Goal: Information Seeking & Learning: Learn about a topic

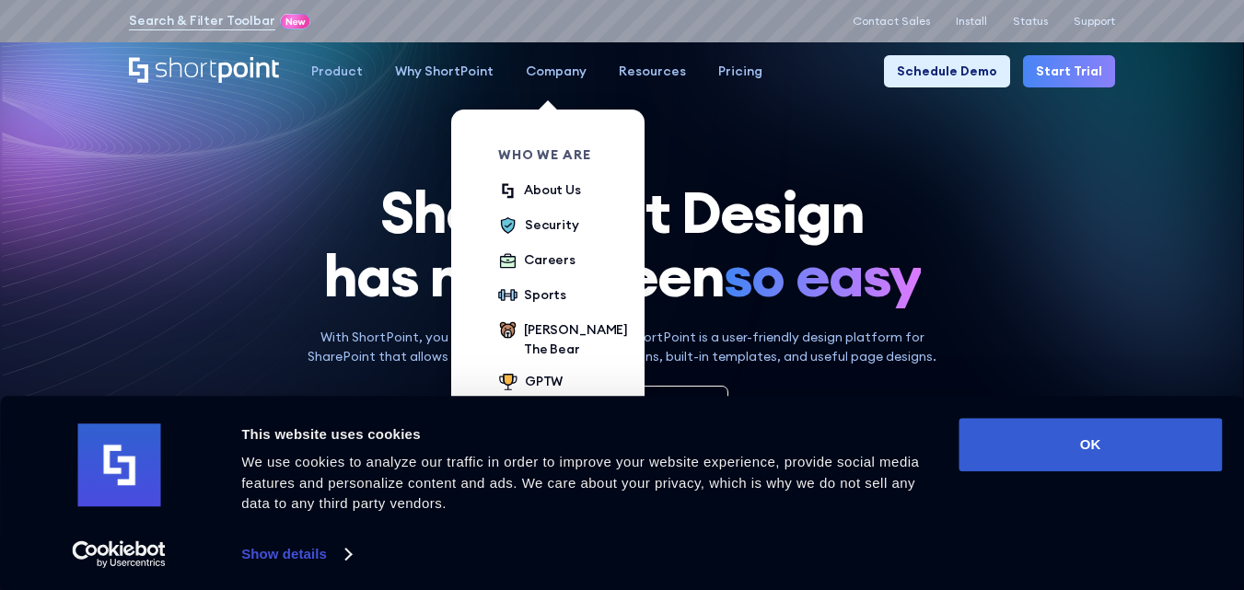
click at [539, 66] on div "Company" at bounding box center [556, 71] width 61 height 19
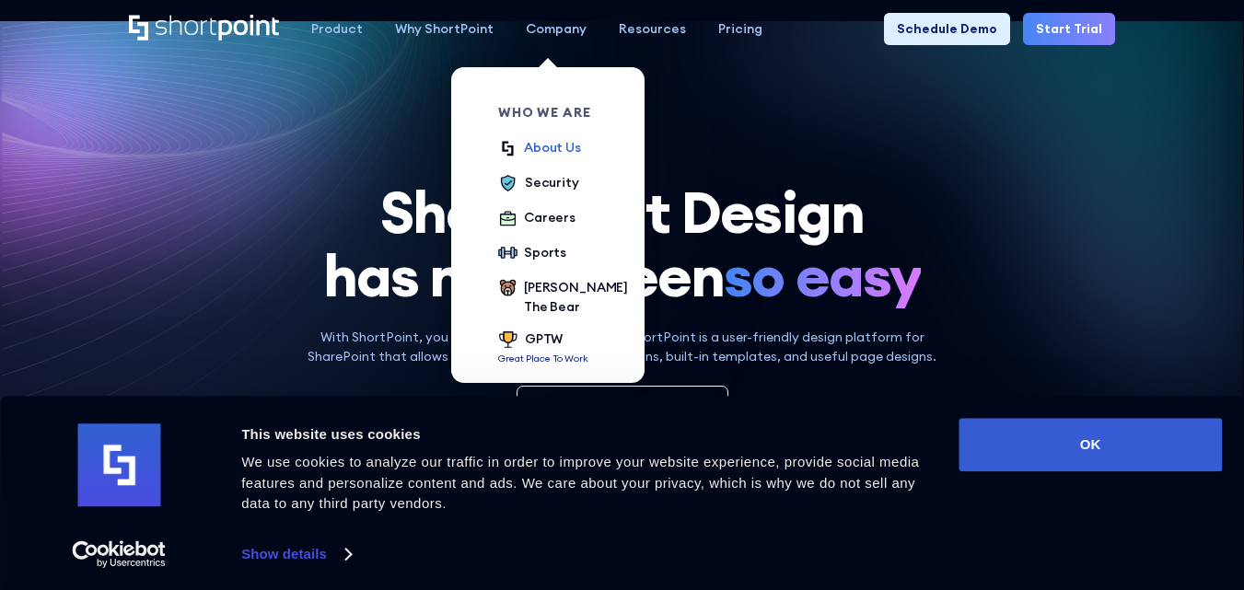
click at [546, 154] on div "About Us" at bounding box center [552, 147] width 57 height 19
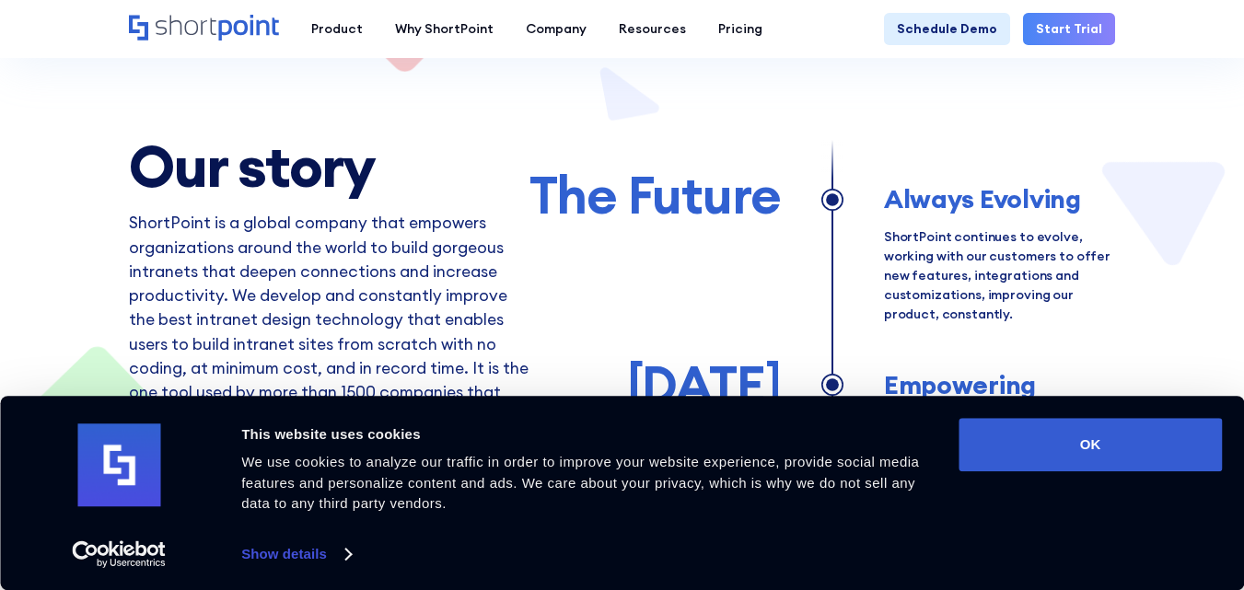
scroll to position [829, 0]
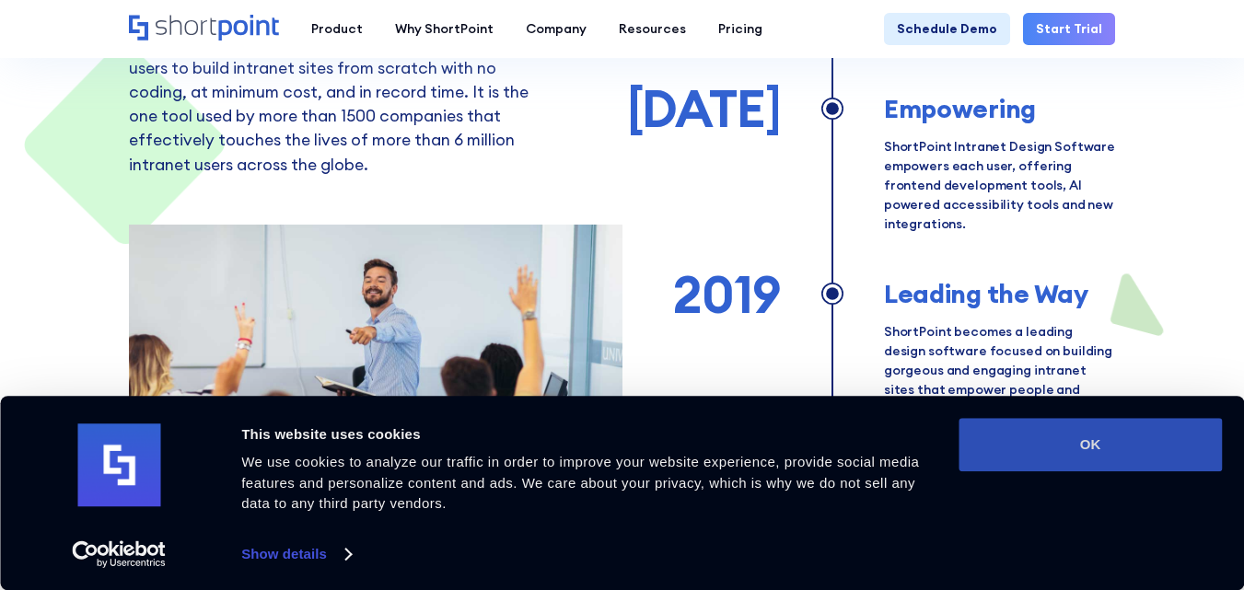
click at [1051, 450] on button "OK" at bounding box center [1089, 444] width 263 height 53
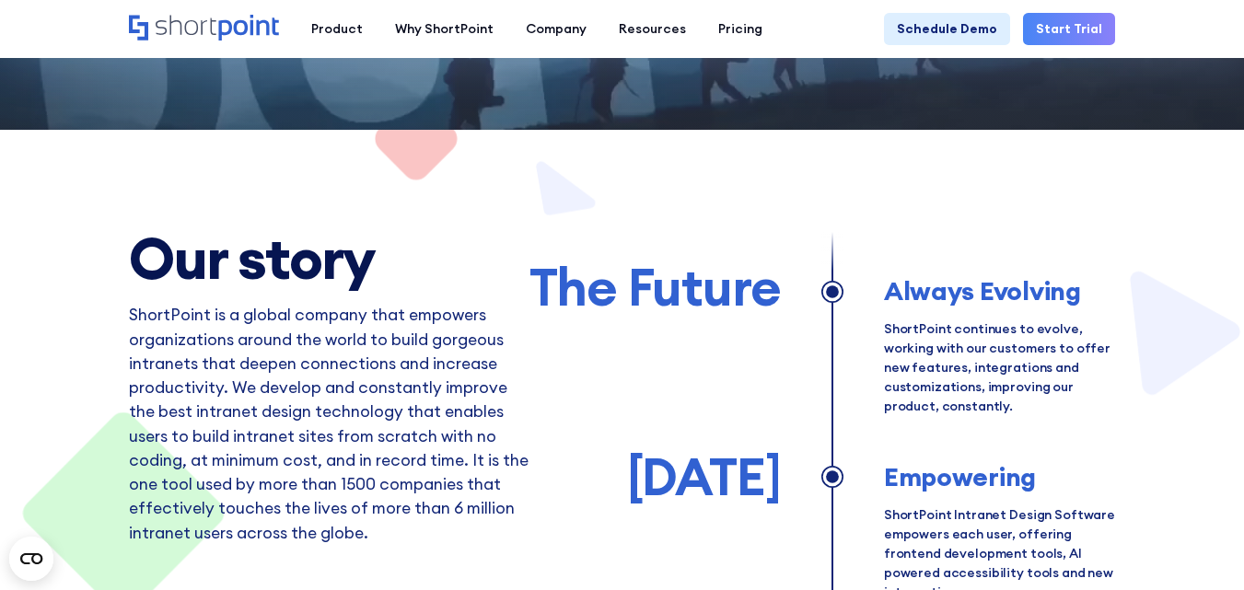
scroll to position [0, 0]
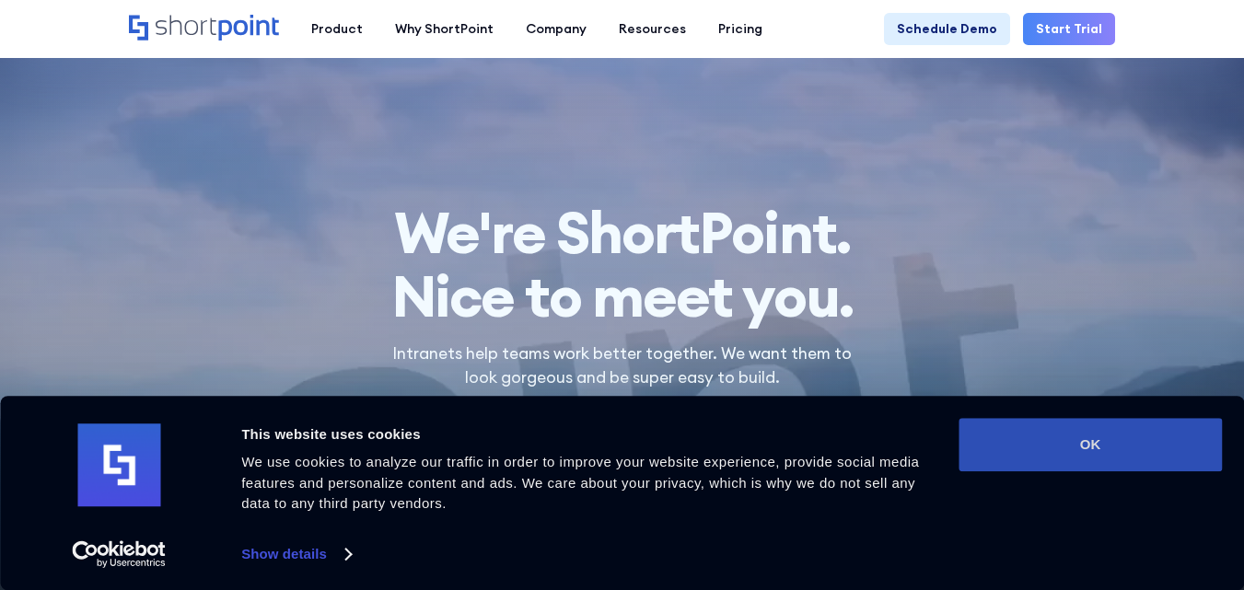
scroll to position [460, 0]
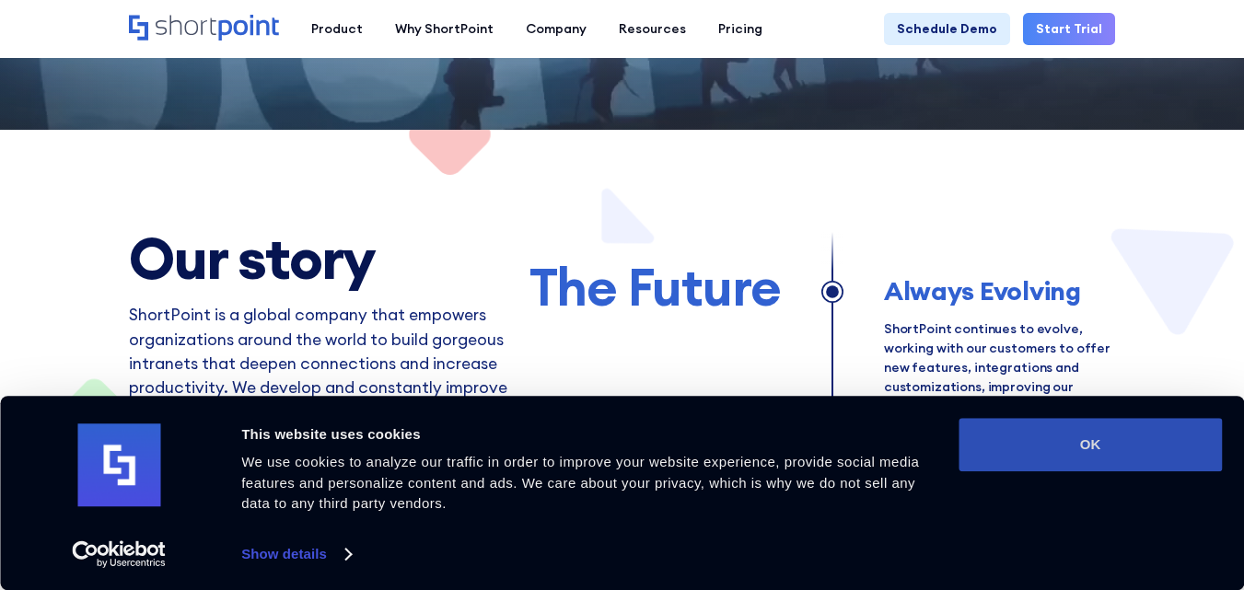
click at [1029, 454] on button "OK" at bounding box center [1089, 444] width 263 height 53
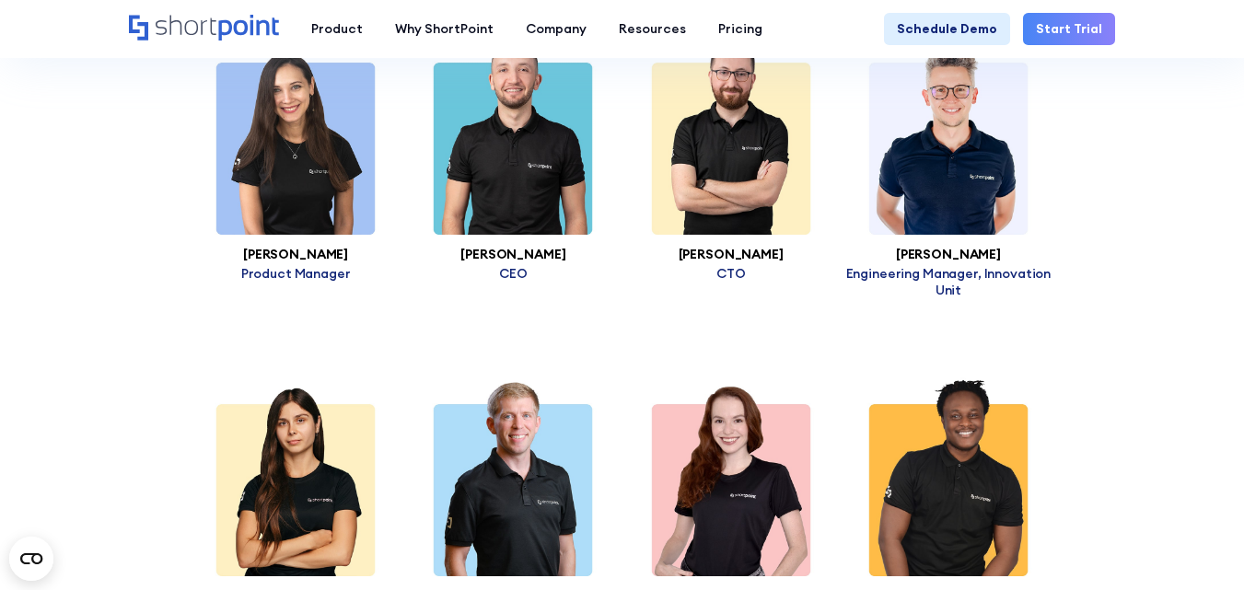
scroll to position [3499, 0]
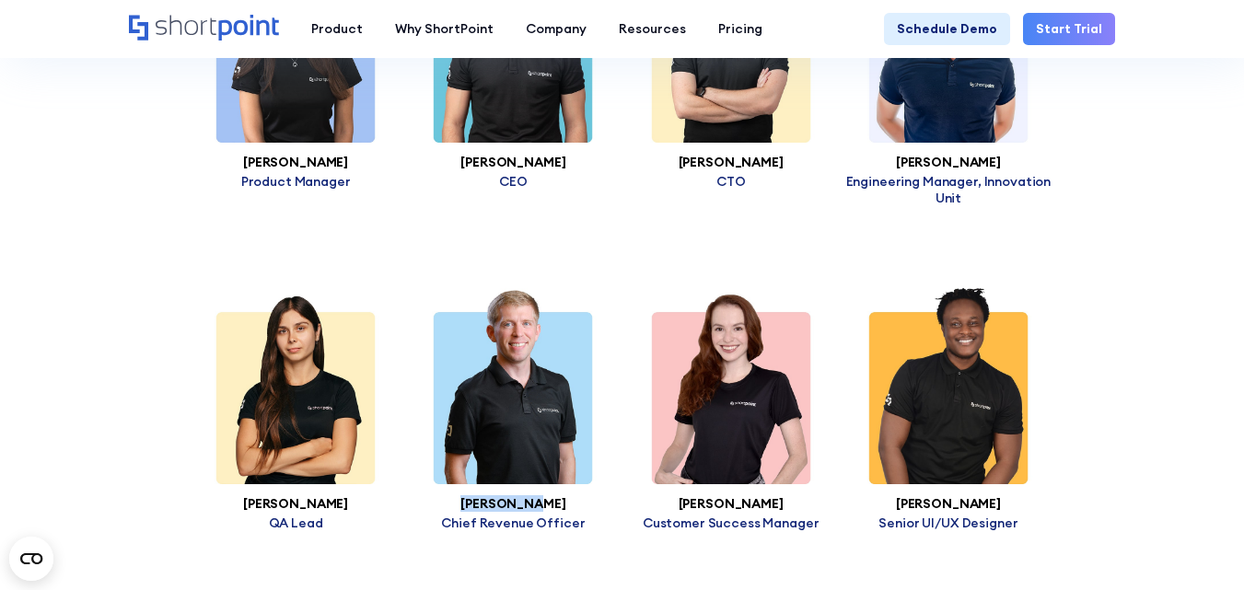
drag, startPoint x: 562, startPoint y: 485, endPoint x: 470, endPoint y: 482, distance: 91.2
click at [470, 497] on h3 "Joe Dormer" at bounding box center [512, 504] width 217 height 14
copy h3 "Joe Dormer"
drag, startPoint x: 779, startPoint y: 150, endPoint x: 683, endPoint y: 148, distance: 95.8
click at [683, 148] on div "Anas Nakawa CTO" at bounding box center [730, 74] width 217 height 264
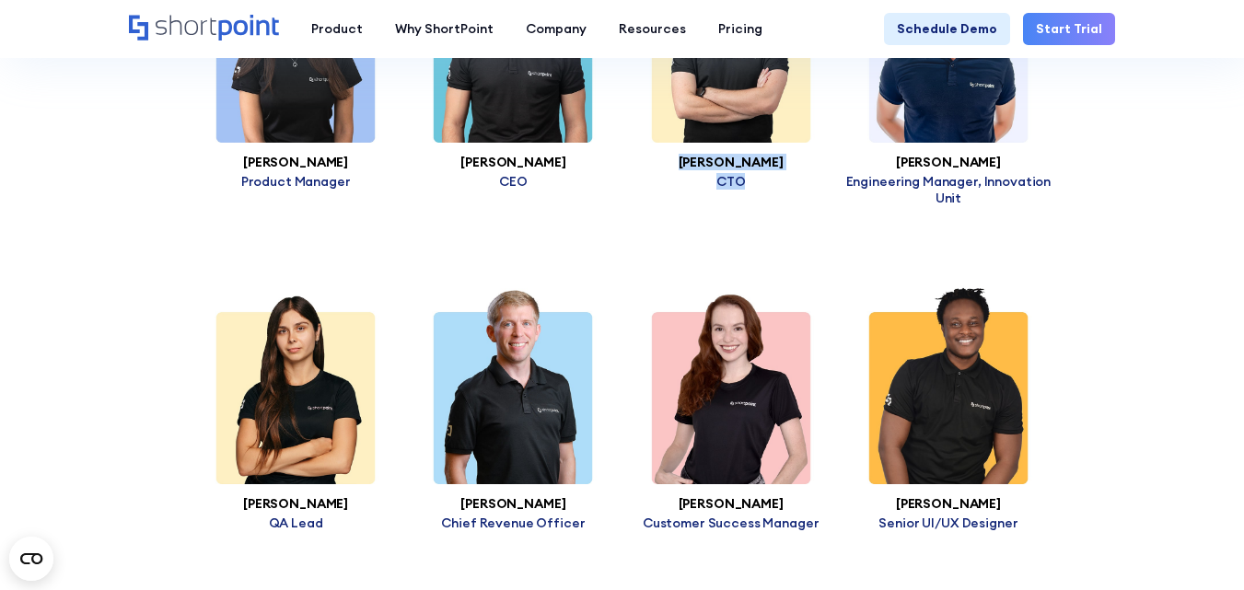
click at [810, 173] on p "CTO" at bounding box center [730, 181] width 217 height 17
copy h3 "Anas Nakawa"
drag, startPoint x: 775, startPoint y: 144, endPoint x: 674, endPoint y: 145, distance: 101.3
click at [674, 156] on h3 "Anas Nakawa" at bounding box center [730, 163] width 217 height 14
drag, startPoint x: 385, startPoint y: 140, endPoint x: 231, endPoint y: 146, distance: 153.9
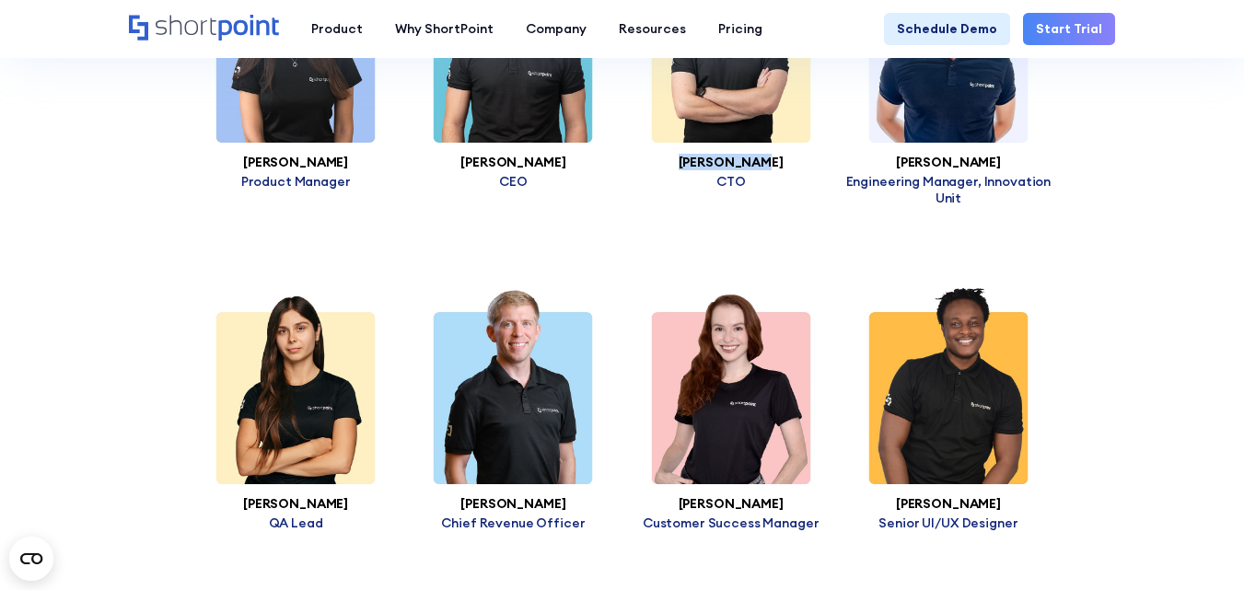
click at [231, 156] on h3 "Tetiana Pomohaieva" at bounding box center [295, 163] width 217 height 14
copy h3 "Tetiana Pomohaieva"
drag, startPoint x: 288, startPoint y: 168, endPoint x: 238, endPoint y: 169, distance: 49.8
click at [238, 173] on p "Product Manager" at bounding box center [295, 181] width 217 height 17
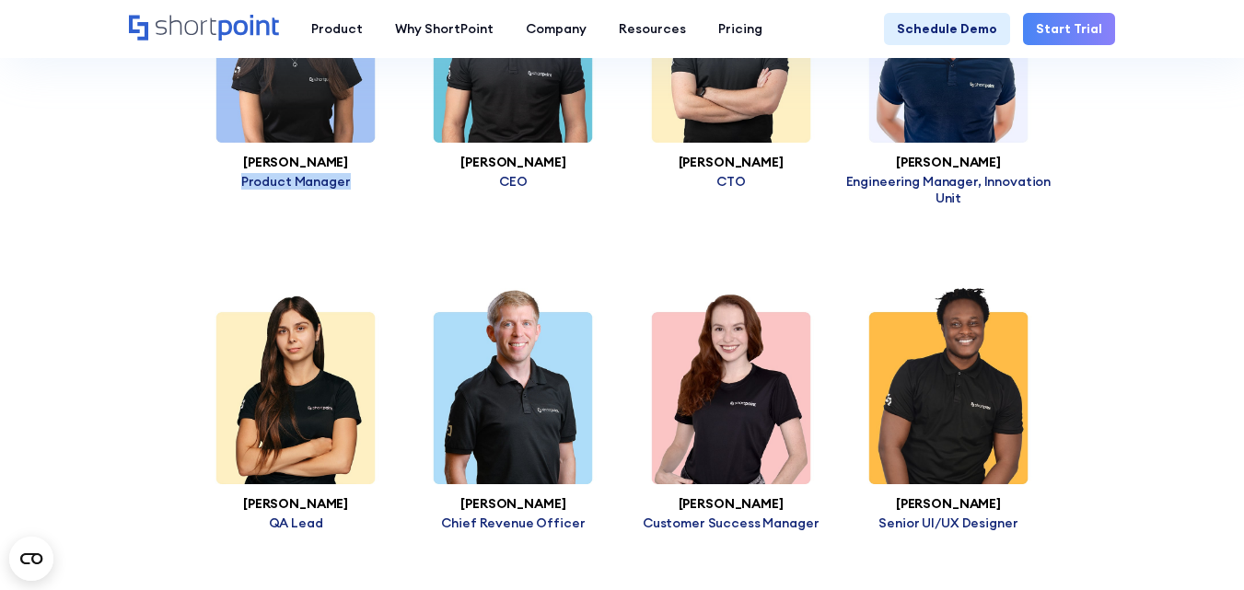
copy p "Product Manager"
drag, startPoint x: 1002, startPoint y: 145, endPoint x: 913, endPoint y: 141, distance: 88.5
click at [913, 156] on h3 "Vlad Schiop" at bounding box center [948, 163] width 217 height 14
copy h3 "Vlad Schiop"
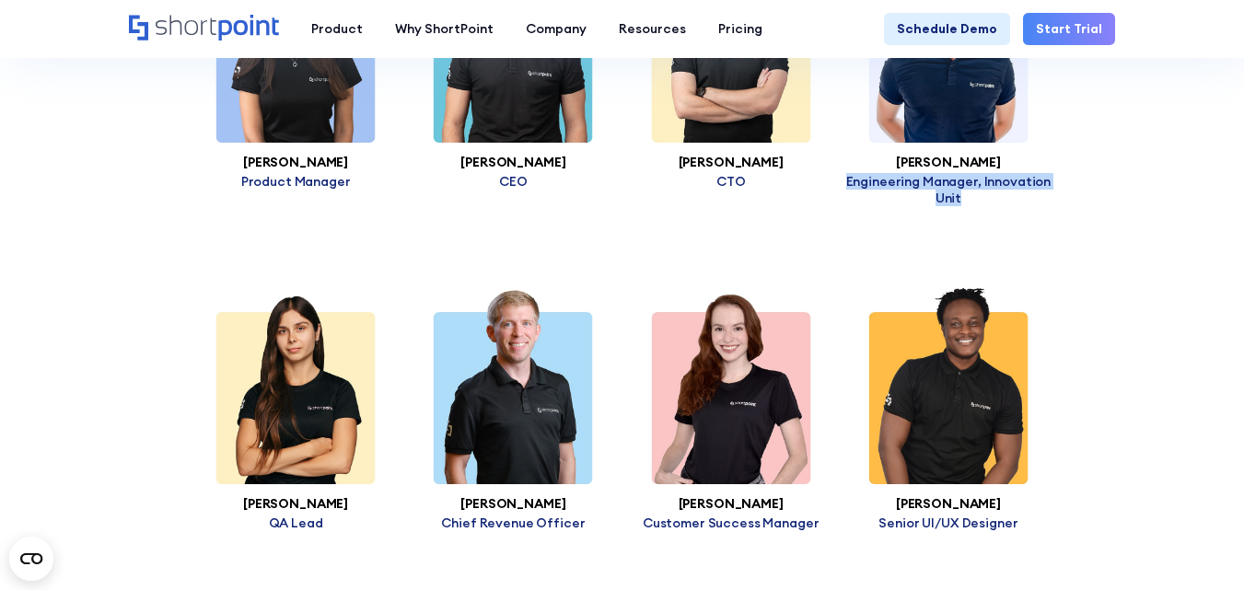
drag, startPoint x: 981, startPoint y: 180, endPoint x: 850, endPoint y: 159, distance: 132.4
click at [850, 173] on p "Engineering Manager, Innovation Unit" at bounding box center [948, 189] width 217 height 33
copy p "Engineering Manager, Innovation Unit"
drag, startPoint x: 1064, startPoint y: 350, endPoint x: 1081, endPoint y: 358, distance: 18.5
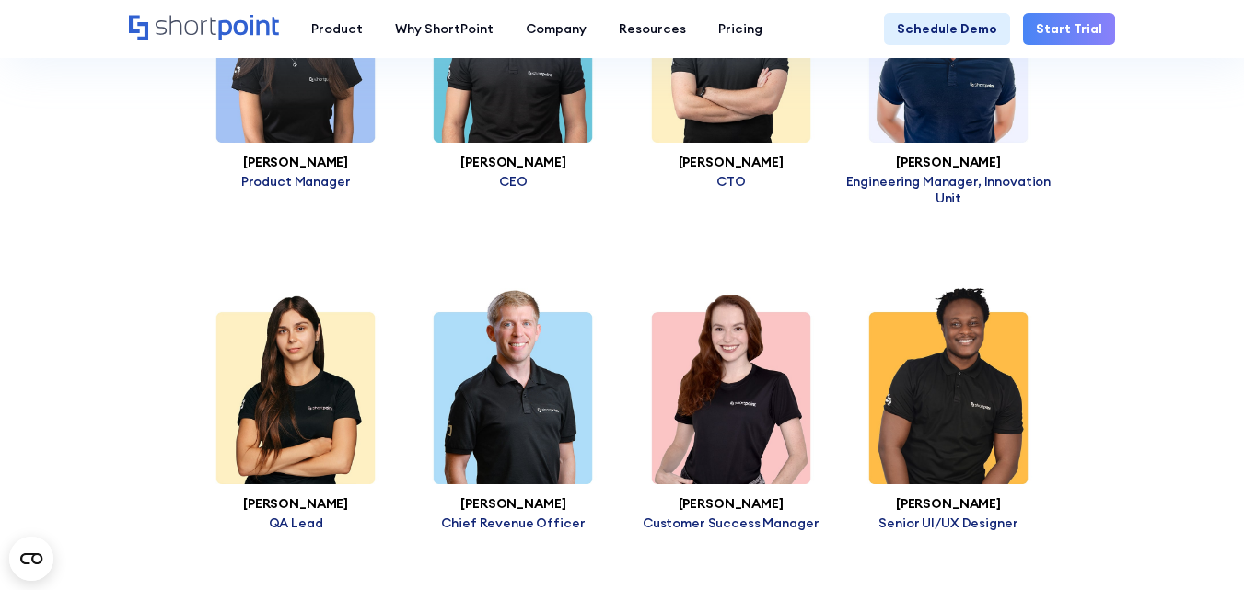
scroll to position [3683, 0]
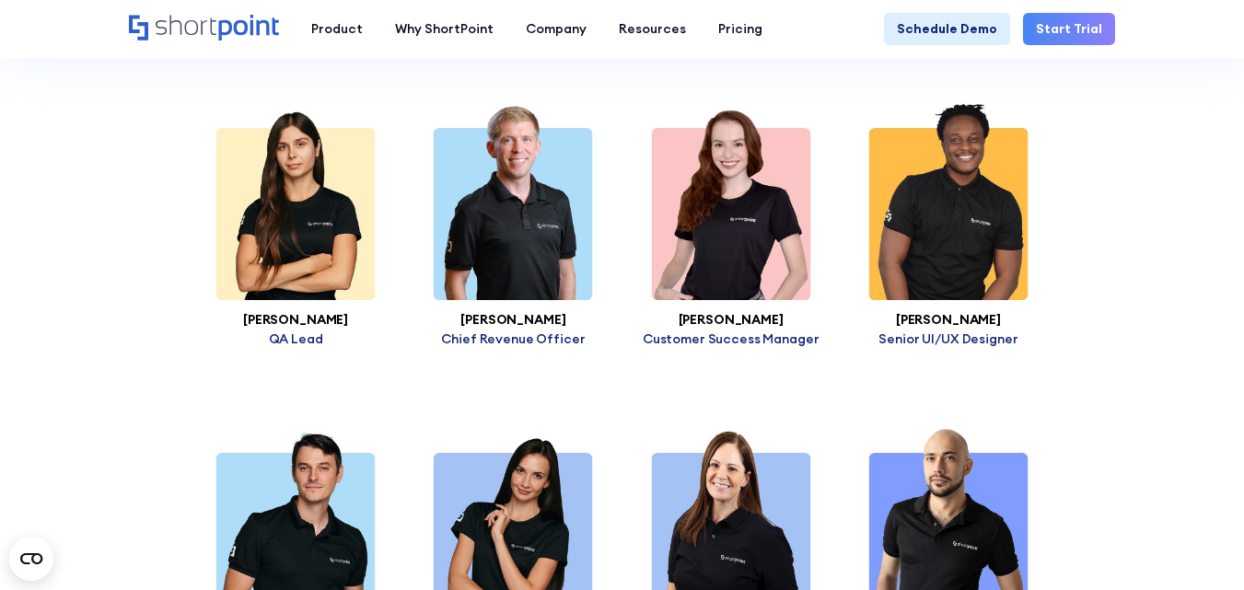
drag, startPoint x: 775, startPoint y: 299, endPoint x: 677, endPoint y: 303, distance: 98.6
click at [677, 313] on h3 "Oksana Aloshyna" at bounding box center [730, 320] width 217 height 14
copy h3 "Oksana Aloshyna"
drag, startPoint x: 830, startPoint y: 318, endPoint x: 631, endPoint y: 324, distance: 199.0
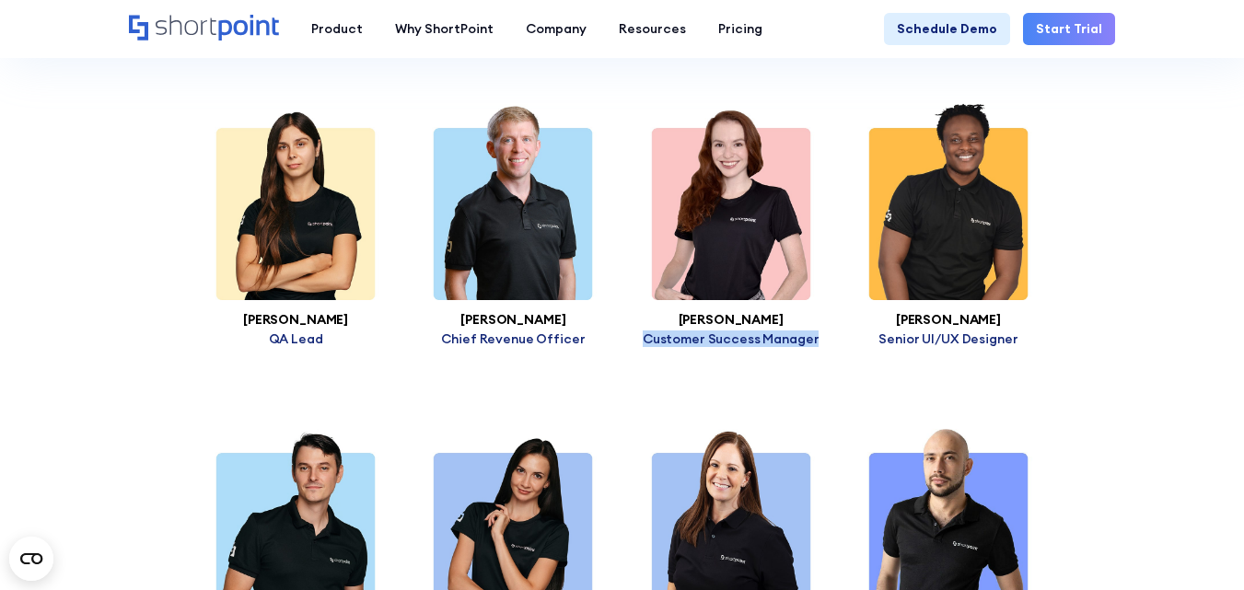
click at [631, 331] on p "Customer Success Manager" at bounding box center [730, 339] width 217 height 17
copy p "Customer Success Manager"
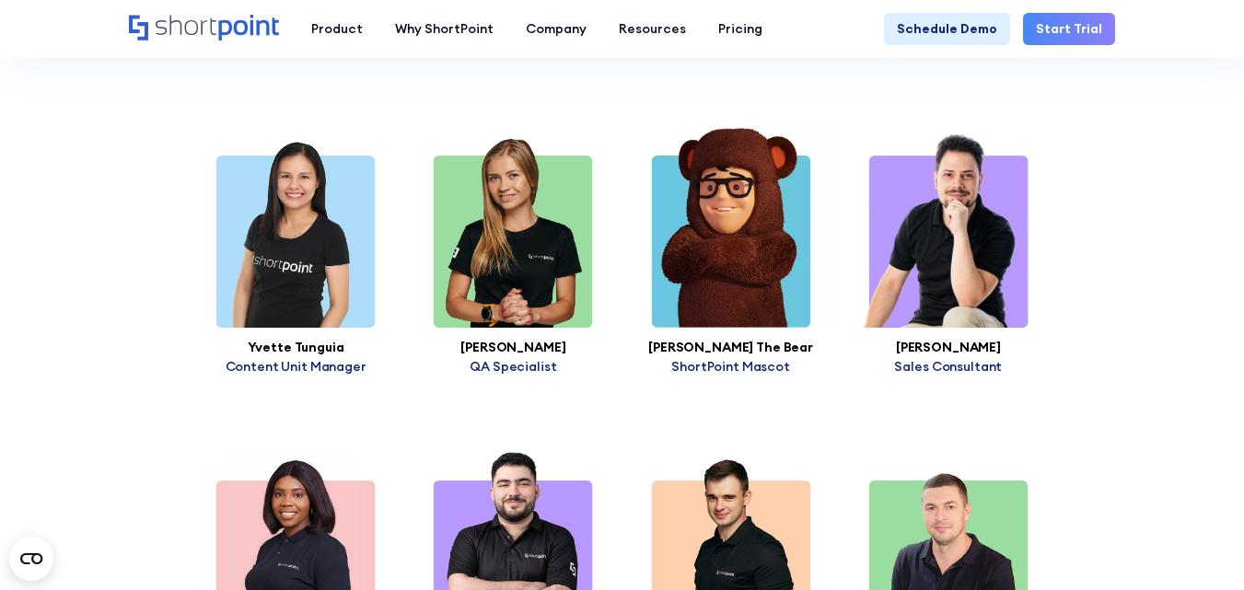
scroll to position [4695, 0]
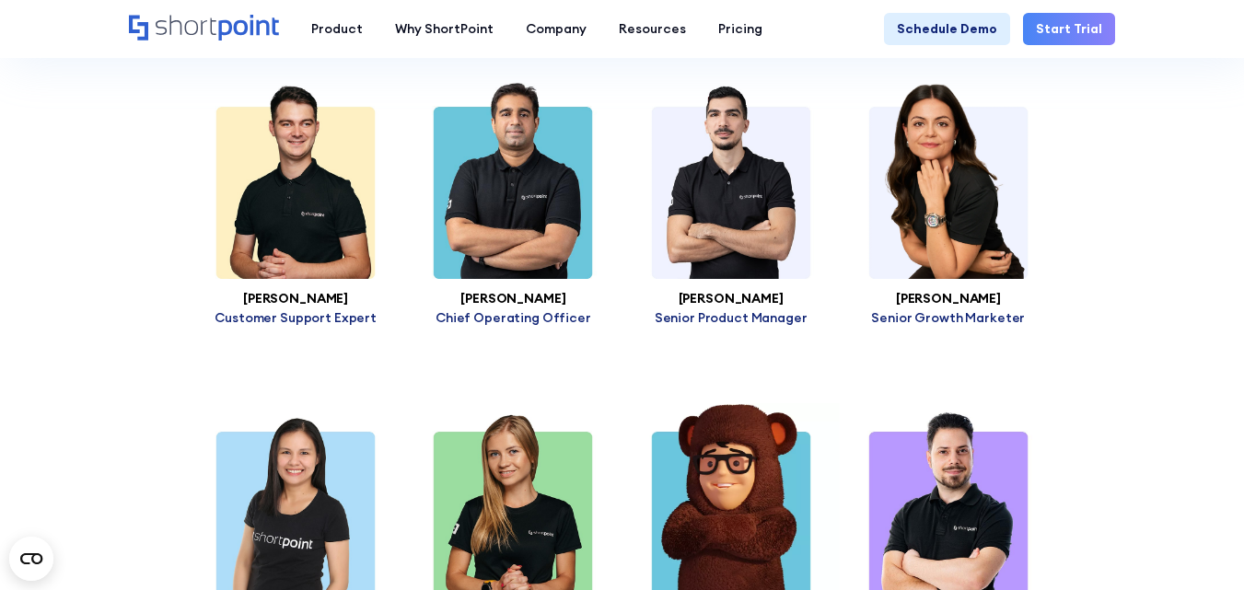
copy h3 "Muhammad Faisal"
drag, startPoint x: 593, startPoint y: 273, endPoint x: 450, endPoint y: 275, distance: 142.7
click at [450, 292] on h3 "Muhammad Faisal" at bounding box center [512, 299] width 217 height 14
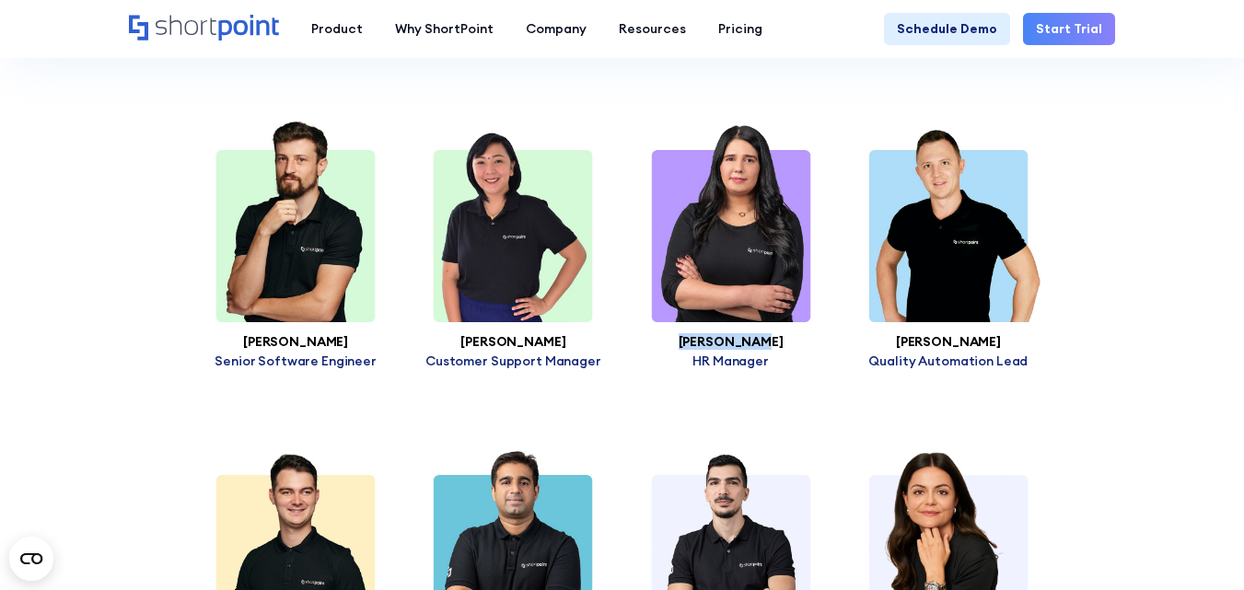
drag, startPoint x: 774, startPoint y: 319, endPoint x: 684, endPoint y: 334, distance: 91.4
click at [688, 335] on h3 "Sidra Afzal" at bounding box center [730, 342] width 217 height 14
copy h3 "Sidra Afzal"
drag, startPoint x: 966, startPoint y: 322, endPoint x: 903, endPoint y: 323, distance: 62.6
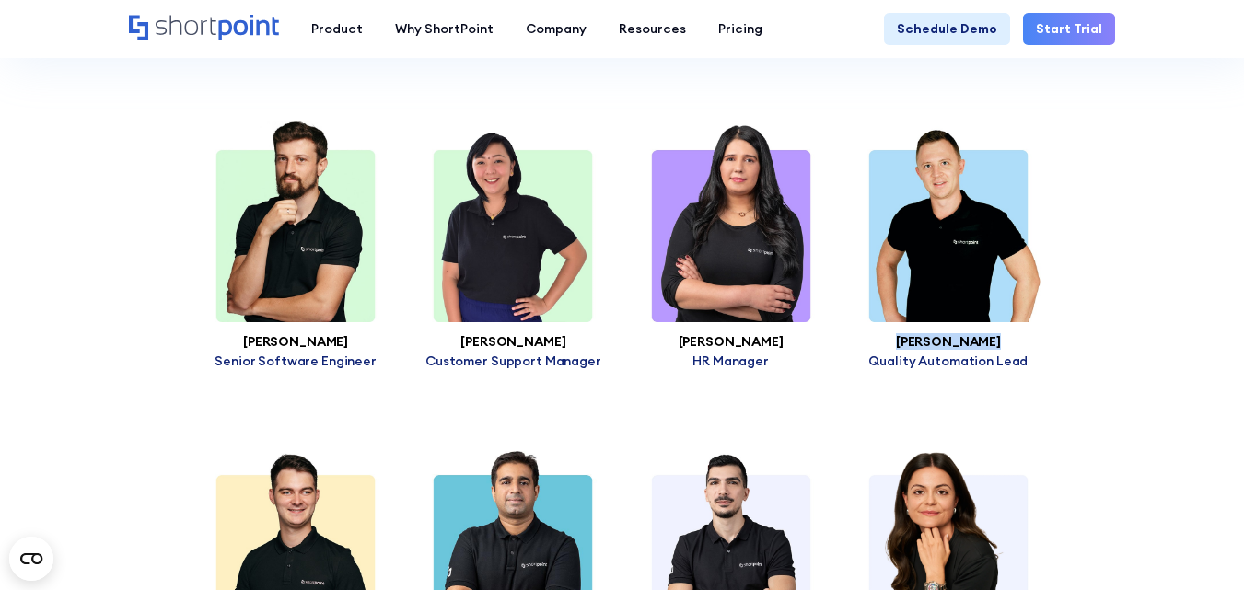
click at [903, 335] on h3 "Pavel Gladoon" at bounding box center [948, 342] width 217 height 14
drag, startPoint x: 922, startPoint y: 345, endPoint x: 872, endPoint y: 342, distance: 49.9
click at [872, 353] on p "Quality Automation Lead" at bounding box center [948, 361] width 217 height 17
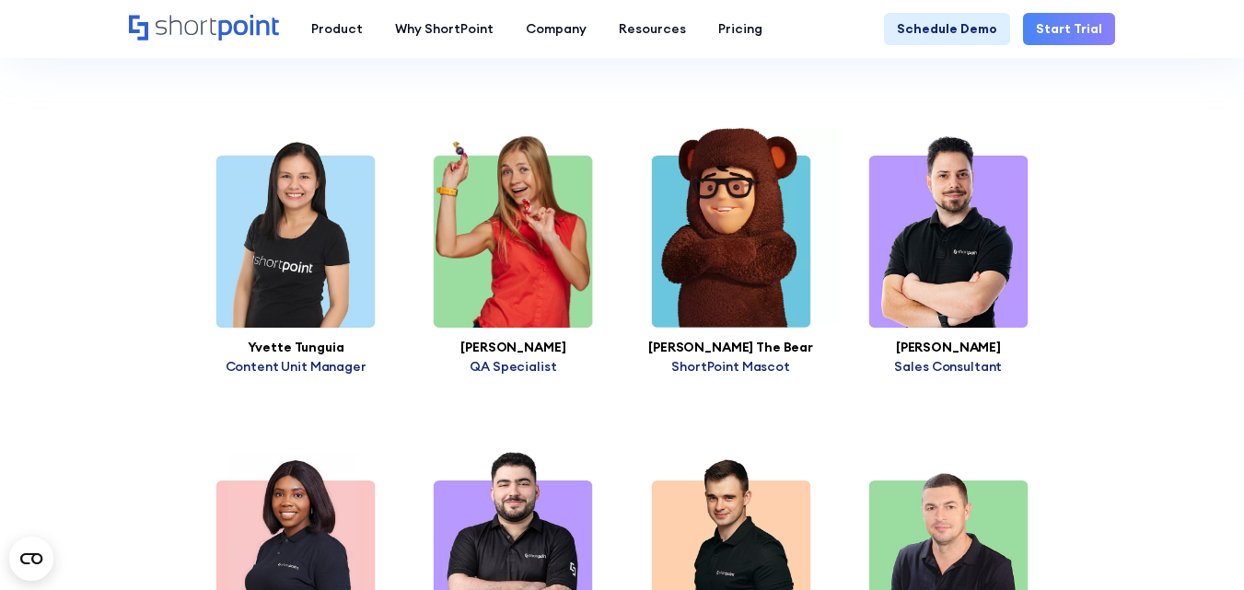
scroll to position [4603, 0]
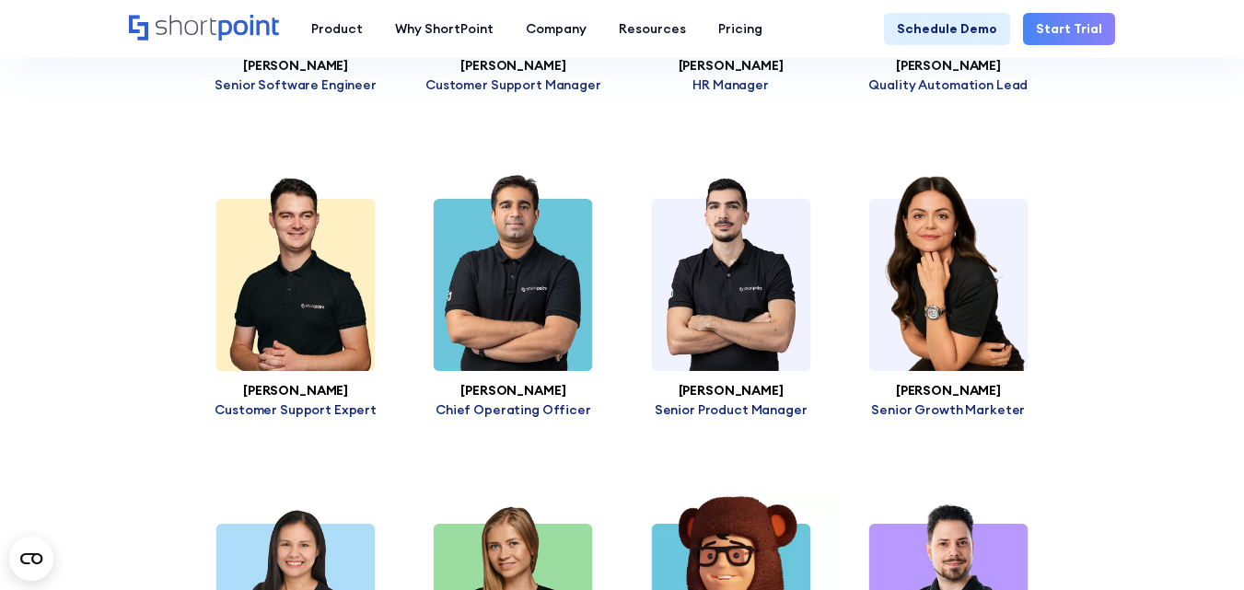
drag, startPoint x: 371, startPoint y: 374, endPoint x: 228, endPoint y: 377, distance: 142.7
click at [228, 384] on h3 "Kyrylo Chernyshkov" at bounding box center [295, 391] width 217 height 14
click at [80, 180] on section "Our Team Talent is the core of every great company. ShortPoint is a globally di…" at bounding box center [622, 507] width 1244 height 4075
drag, startPoint x: 377, startPoint y: 392, endPoint x: 219, endPoint y: 390, distance: 158.4
click at [219, 401] on p "Customer Support Expert" at bounding box center [295, 409] width 217 height 17
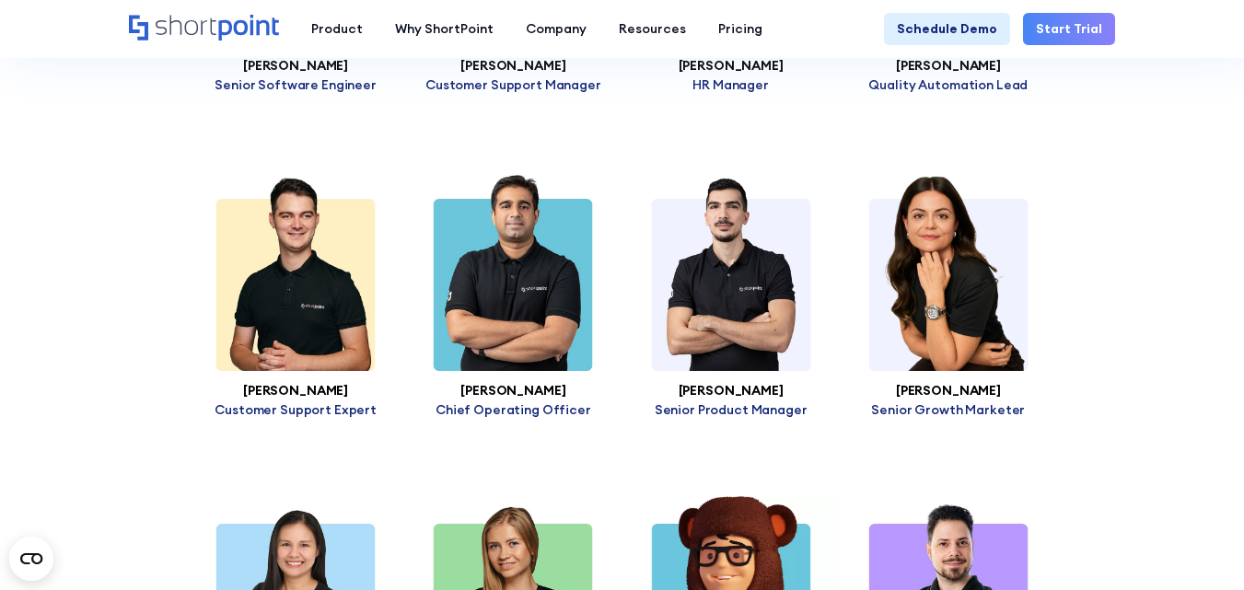
click at [119, 465] on section "Our Team Talent is the core of every great company. ShortPoint is a globally di…" at bounding box center [622, 507] width 1244 height 4075
drag, startPoint x: 748, startPoint y: 374, endPoint x: 643, endPoint y: 434, distance: 120.8
click at [678, 384] on h3 "Mohamad Yahia" at bounding box center [730, 391] width 217 height 14
drag, startPoint x: 811, startPoint y: 398, endPoint x: 652, endPoint y: 388, distance: 159.6
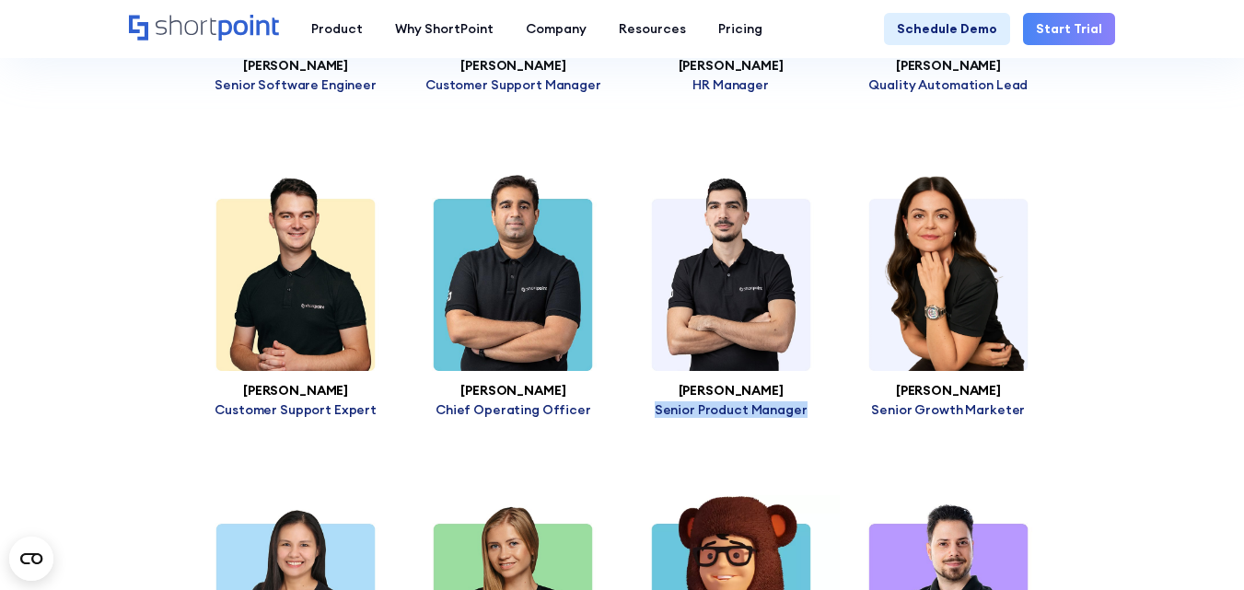
drag, startPoint x: 974, startPoint y: 365, endPoint x: 908, endPoint y: 369, distance: 66.4
click at [908, 369] on div "Luisa Silva Senior Growth Marketer" at bounding box center [948, 294] width 217 height 248
click at [940, 401] on p "Senior Growth Marketer" at bounding box center [948, 409] width 217 height 17
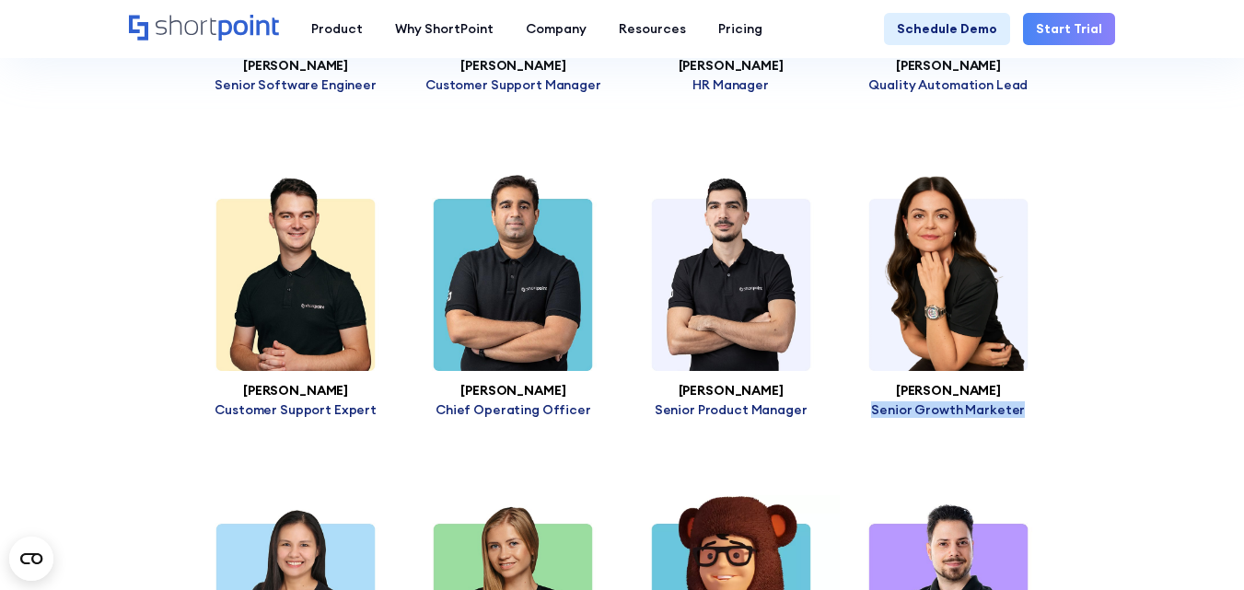
drag, startPoint x: 1031, startPoint y: 403, endPoint x: 877, endPoint y: 393, distance: 154.1
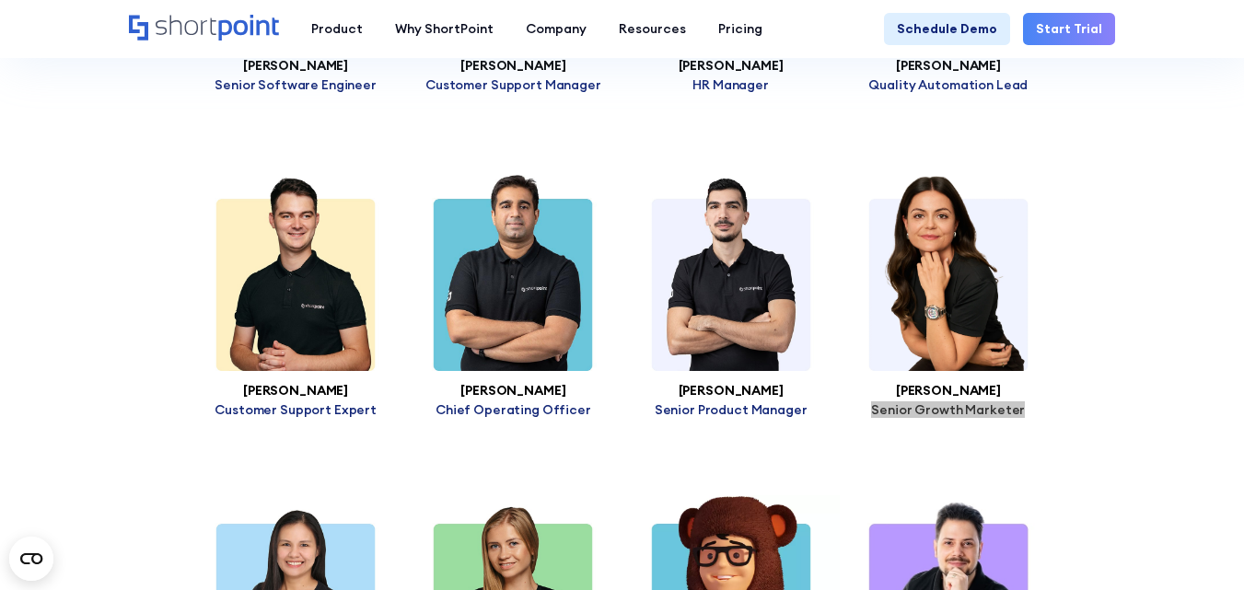
scroll to position [4788, 0]
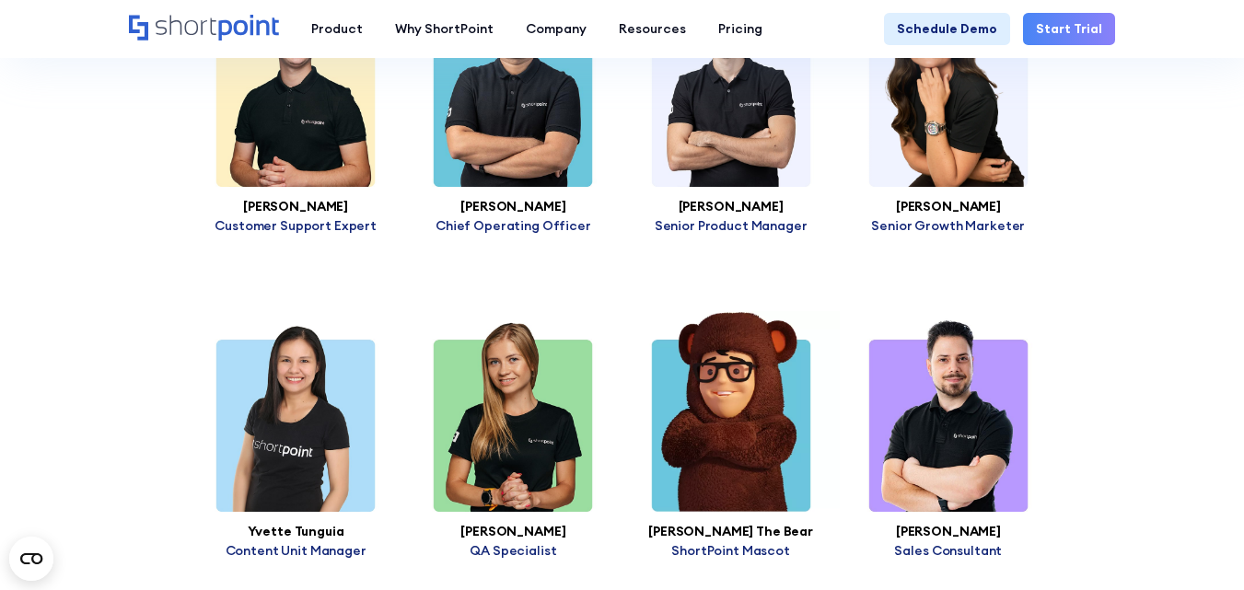
click at [607, 556] on div "Tetiana Pomohaieva Product Manager Sami AlSayyed CEO Anas Nakawa CTO Vlad Schio…" at bounding box center [622, 426] width 870 height 3546
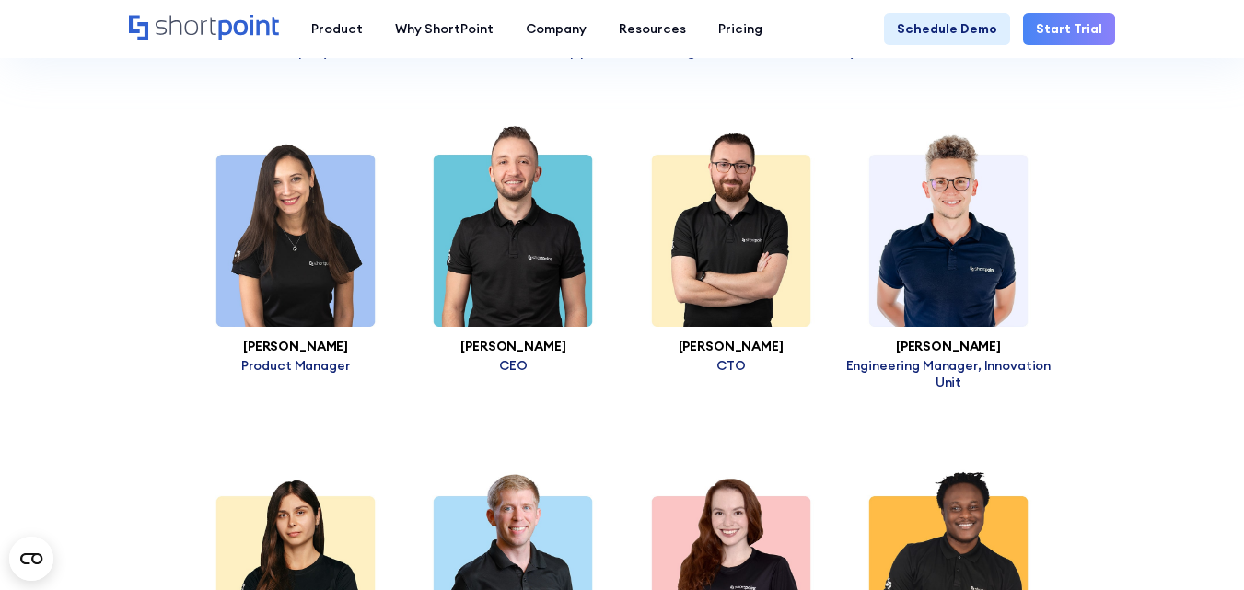
scroll to position [3683, 0]
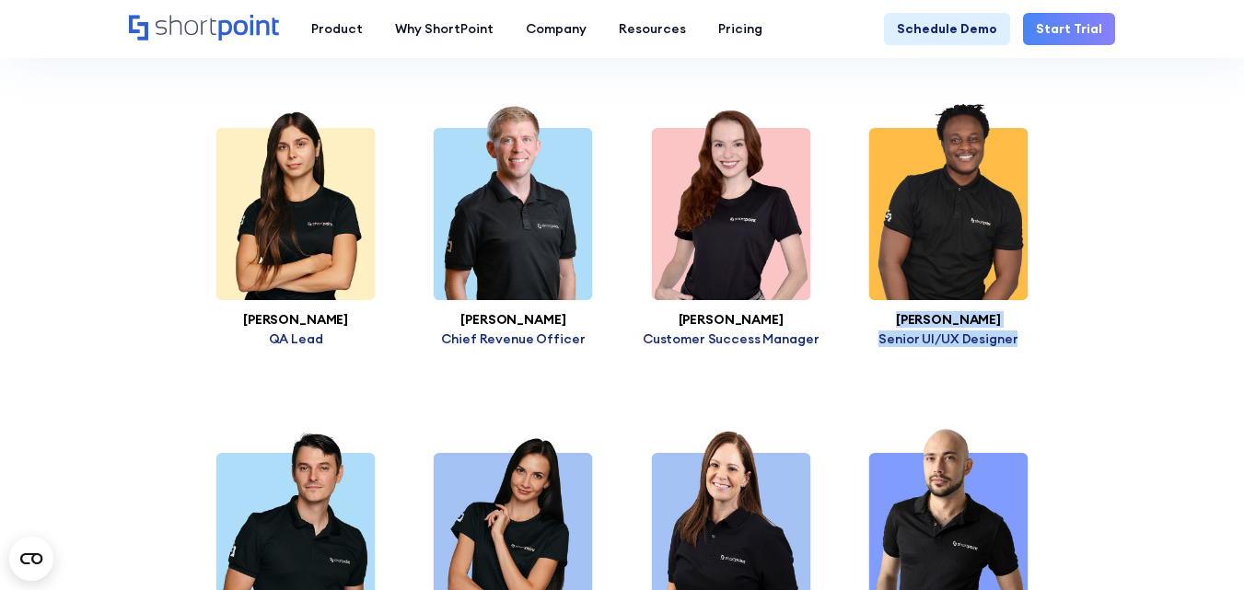
drag, startPoint x: 1011, startPoint y: 305, endPoint x: 901, endPoint y: 298, distance: 109.7
click at [901, 298] on div "Ifeoluwa Oduse Senior UI/UX Designer" at bounding box center [948, 223] width 217 height 248
drag, startPoint x: 951, startPoint y: 295, endPoint x: 897, endPoint y: 305, distance: 55.3
click at [897, 313] on h3 "Ifeoluwa Oduse" at bounding box center [948, 320] width 217 height 14
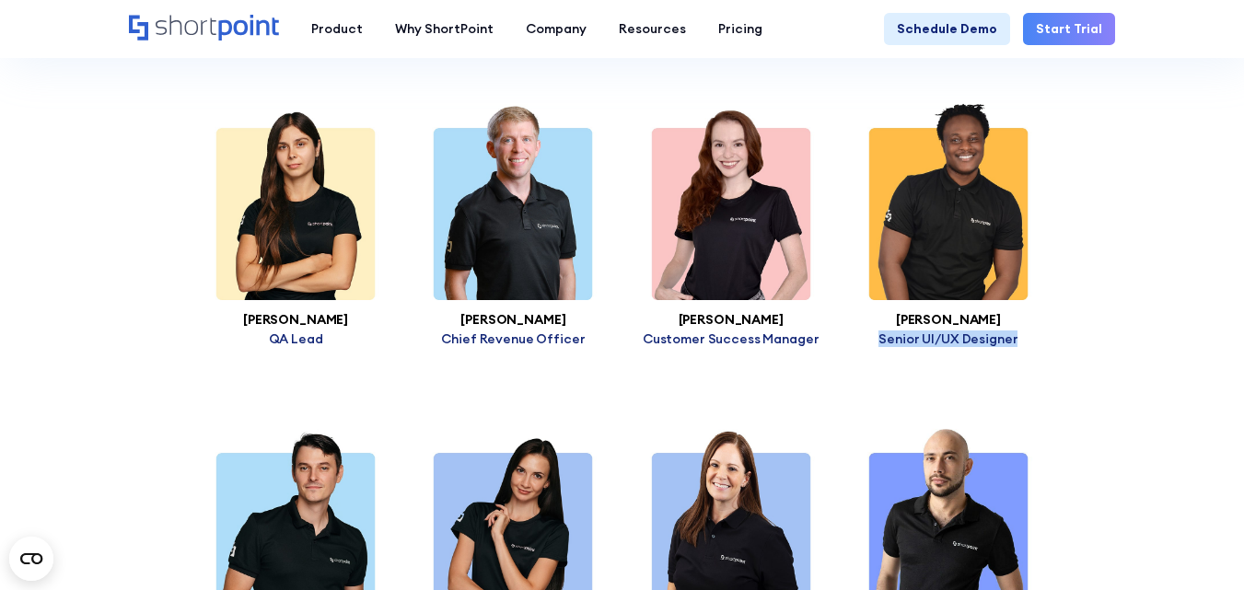
drag, startPoint x: 1013, startPoint y: 317, endPoint x: 726, endPoint y: 493, distance: 336.5
click at [877, 331] on p "Senior UI/UX Designer" at bounding box center [948, 339] width 217 height 17
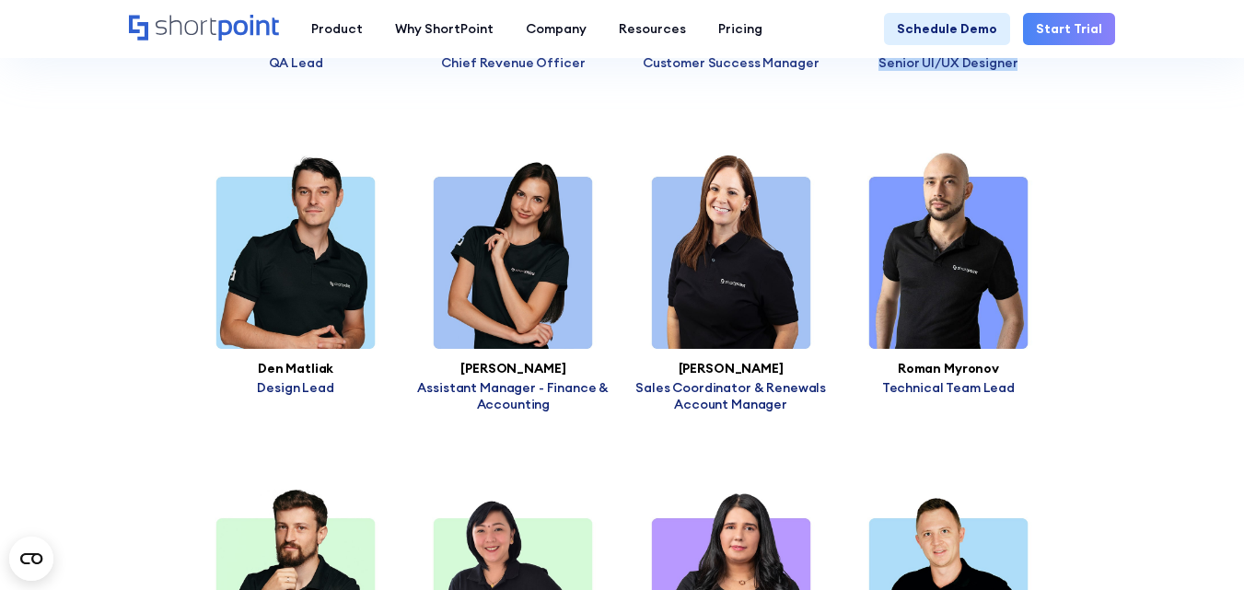
drag, startPoint x: 791, startPoint y: 348, endPoint x: 679, endPoint y: 349, distance: 111.4
click at [679, 362] on h3 "Samantha Kelly" at bounding box center [730, 369] width 217 height 14
drag, startPoint x: 1020, startPoint y: 347, endPoint x: 873, endPoint y: 351, distance: 147.4
click at [873, 362] on h3 "Roman Myronov" at bounding box center [948, 369] width 217 height 14
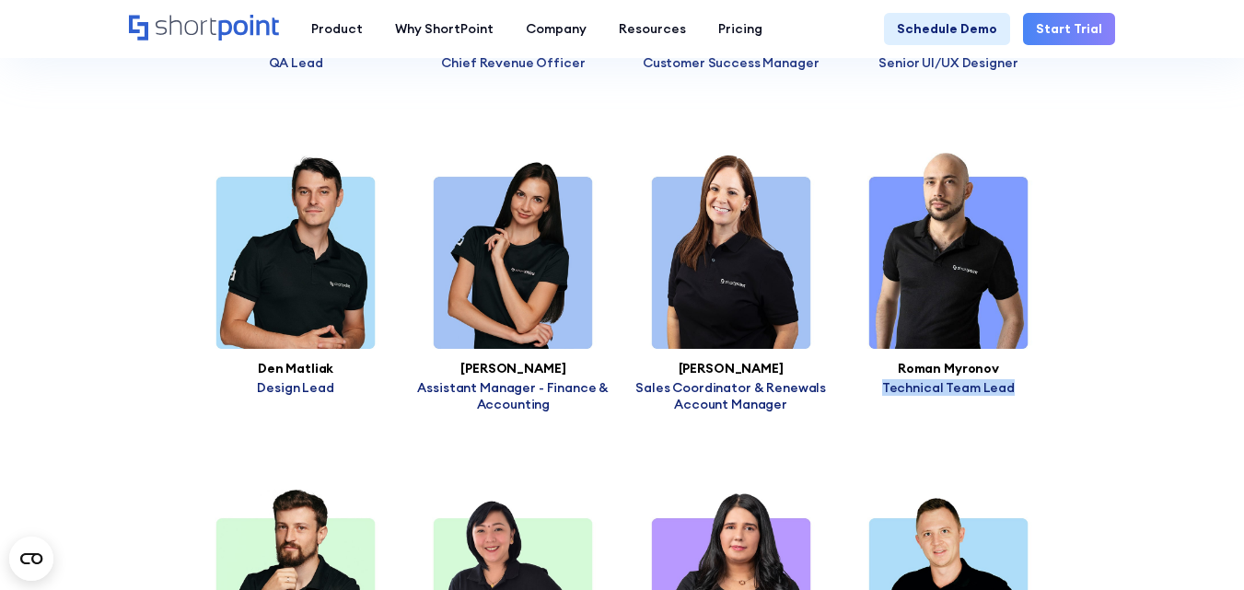
drag, startPoint x: 1047, startPoint y: 379, endPoint x: 821, endPoint y: 421, distance: 229.3
click at [882, 370] on div "Roman Myronov Technical Team Lead" at bounding box center [948, 280] width 217 height 264
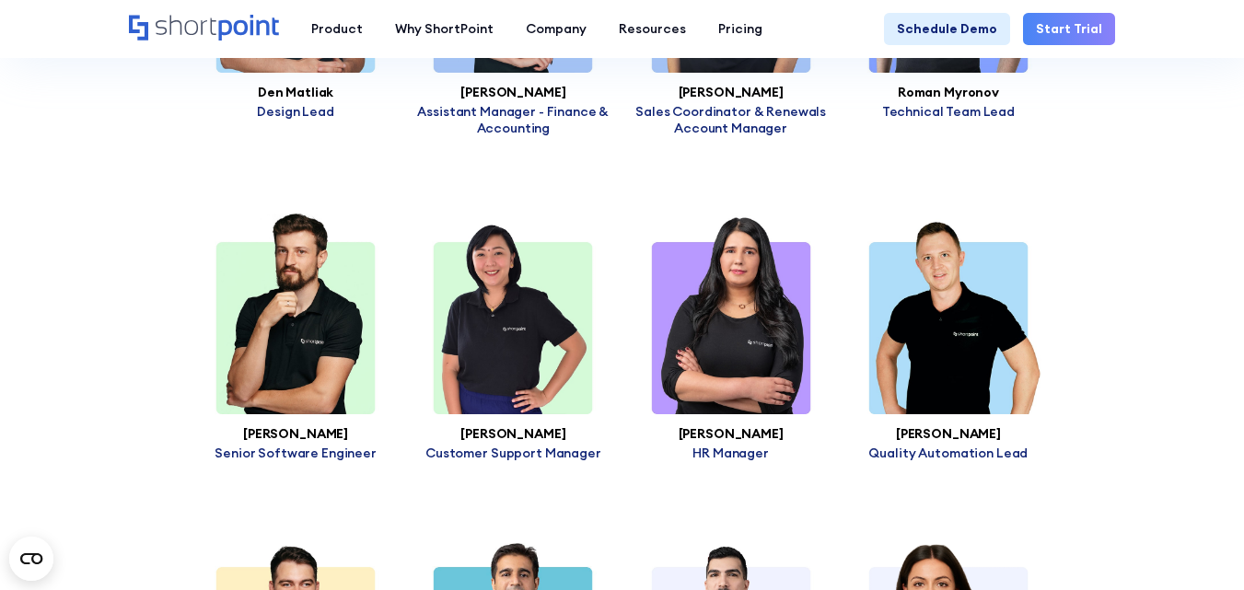
drag, startPoint x: 378, startPoint y: 411, endPoint x: 236, endPoint y: 418, distance: 142.9
click at [236, 427] on h3 "Serhiy Shekhovtsov" at bounding box center [295, 434] width 217 height 14
drag, startPoint x: 336, startPoint y: 432, endPoint x: 219, endPoint y: 432, distance: 116.9
click at [219, 445] on p "Senior Software Engineer" at bounding box center [295, 453] width 217 height 17
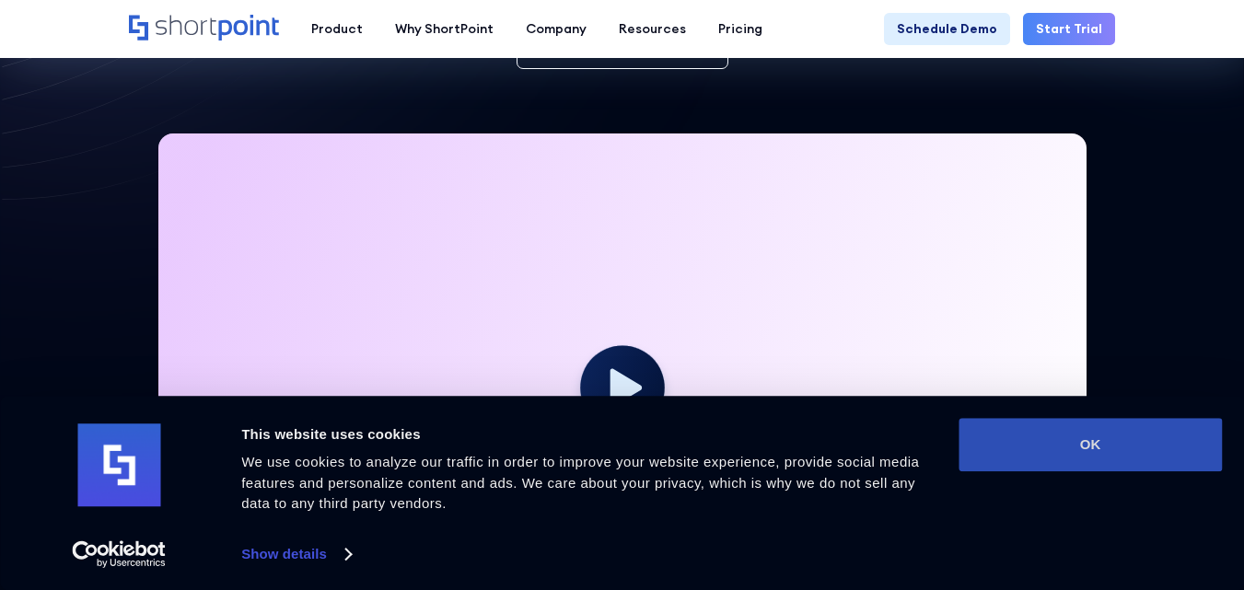
click at [1143, 450] on button "OK" at bounding box center [1089, 444] width 263 height 53
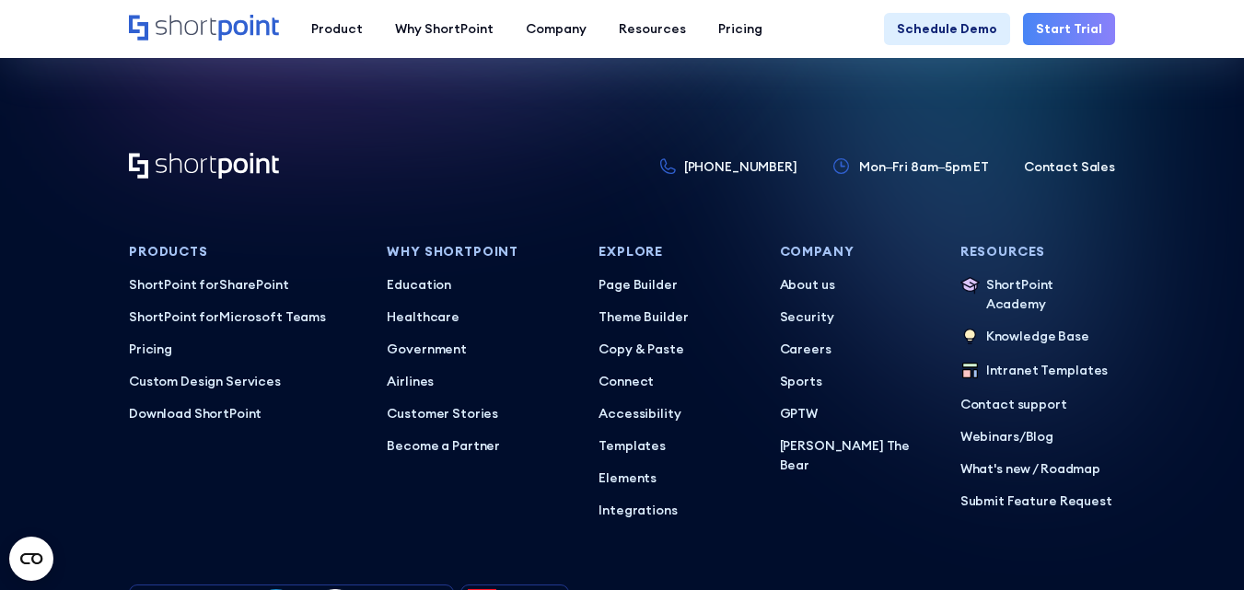
scroll to position [7585, 0]
